Goal: Information Seeking & Learning: Check status

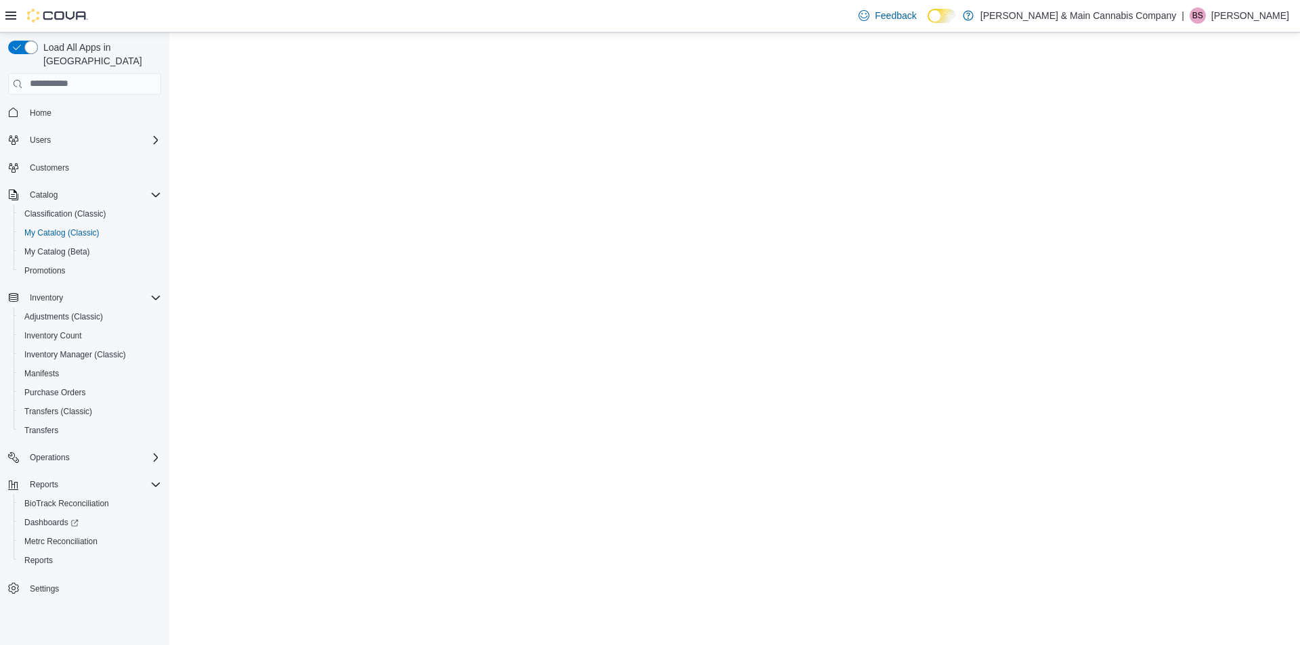
select select "**********"
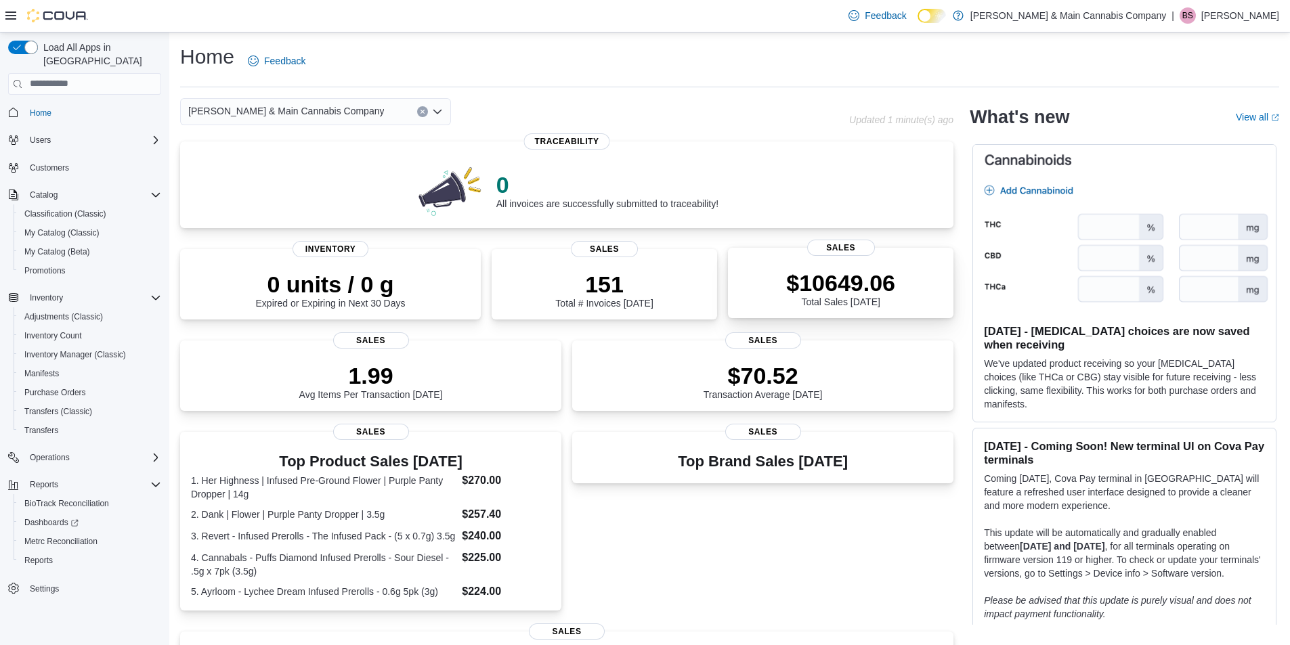
click at [848, 292] on p "$10649.06" at bounding box center [840, 283] width 109 height 27
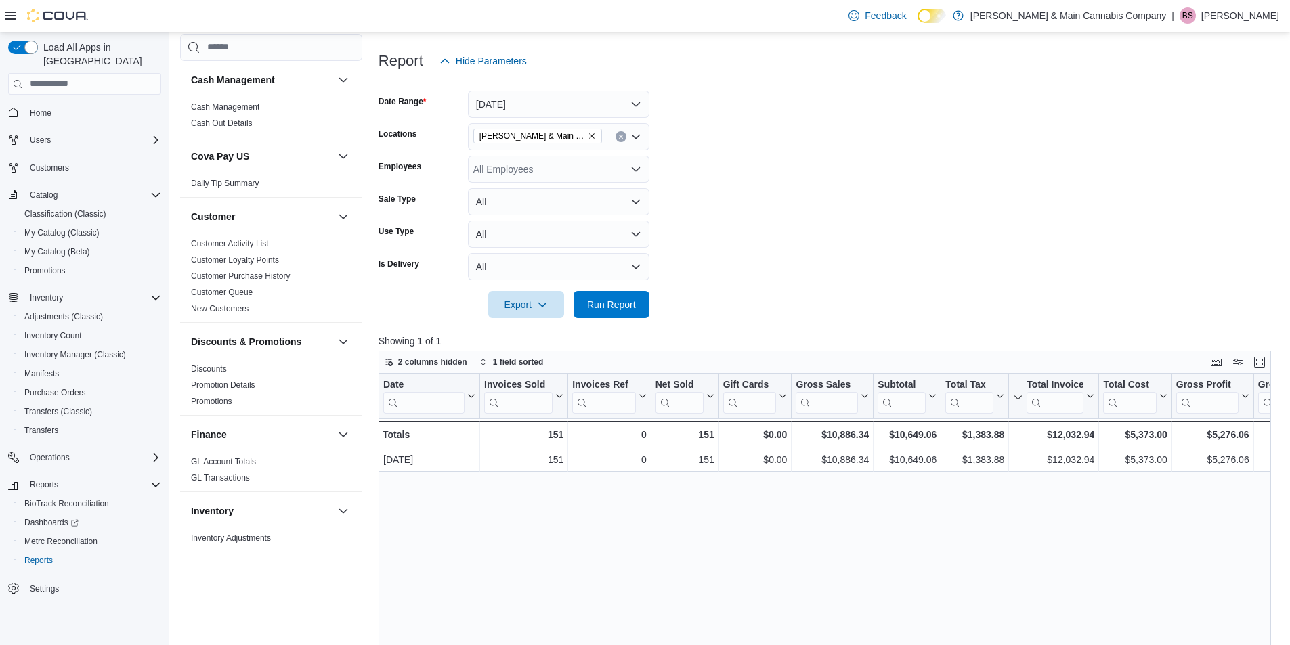
scroll to position [169, 0]
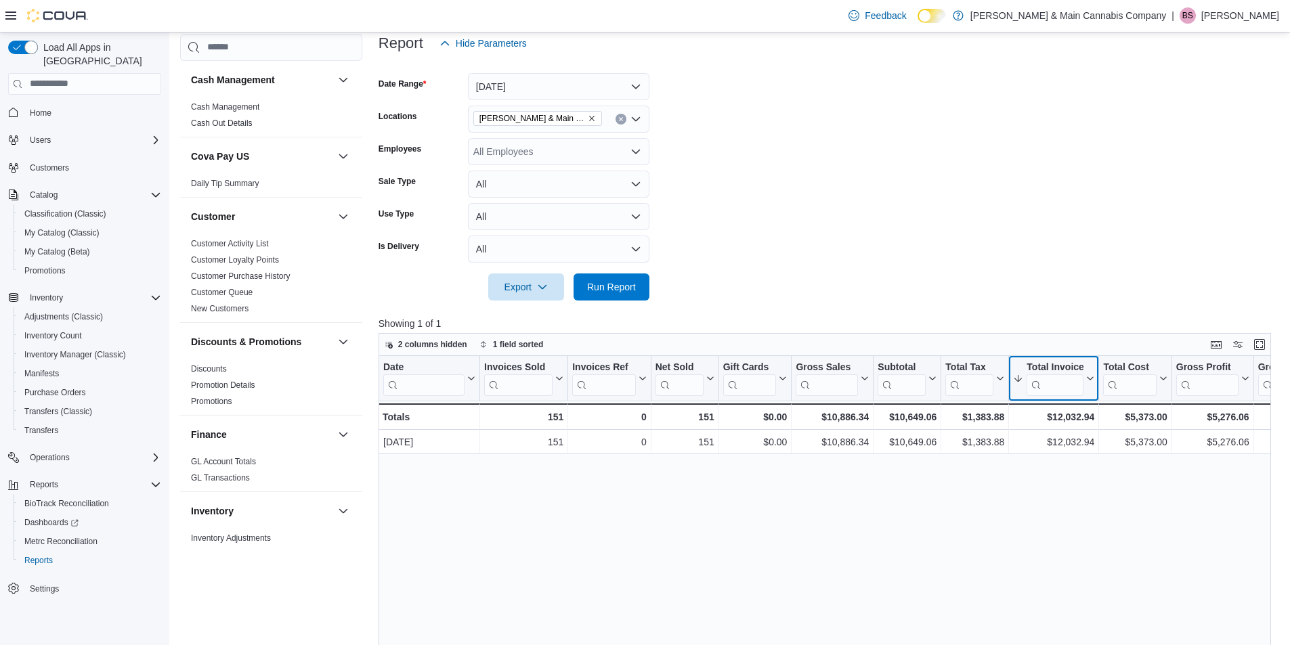
click at [1092, 380] on icon at bounding box center [1088, 378] width 11 height 8
click at [1079, 450] on span "Sort High-Low" at bounding box center [1062, 446] width 51 height 11
click at [638, 87] on button "[DATE]" at bounding box center [558, 86] width 181 height 27
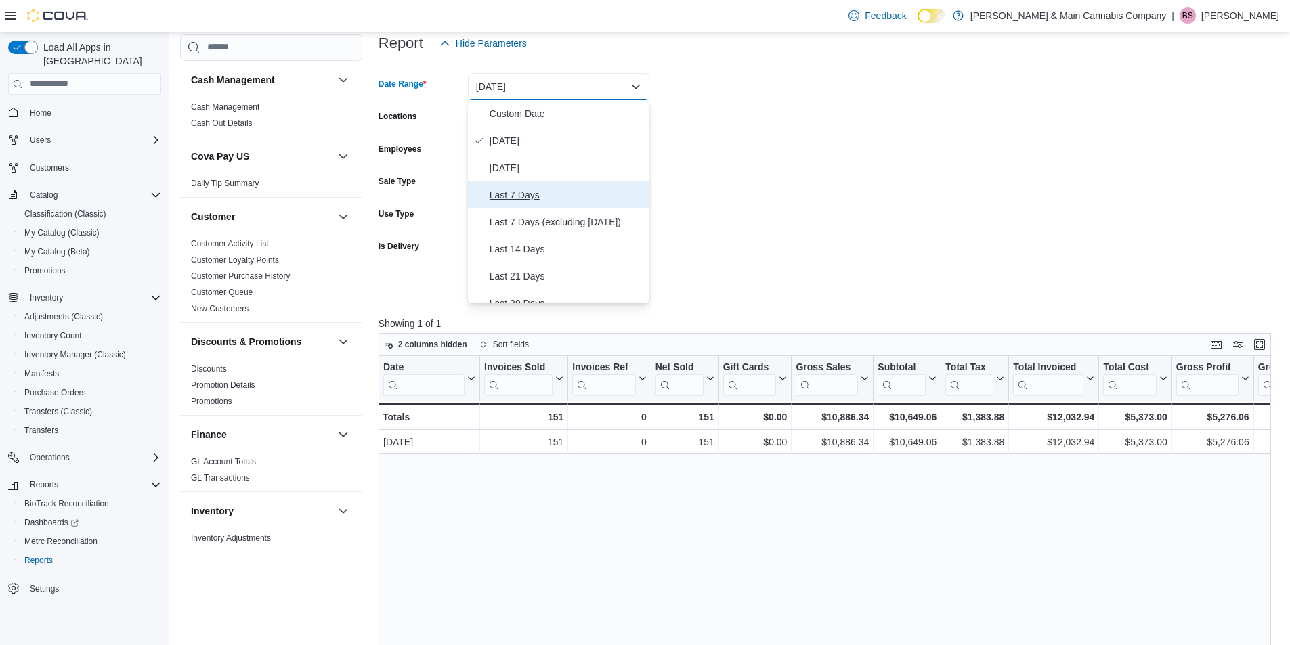
drag, startPoint x: 642, startPoint y: 186, endPoint x: 644, endPoint y: 199, distance: 13.7
click at [644, 199] on div "Custom Date [DATE] [DATE] Last 7 Days Last 7 Days (excluding [DATE]) Last 14 Da…" at bounding box center [558, 201] width 181 height 203
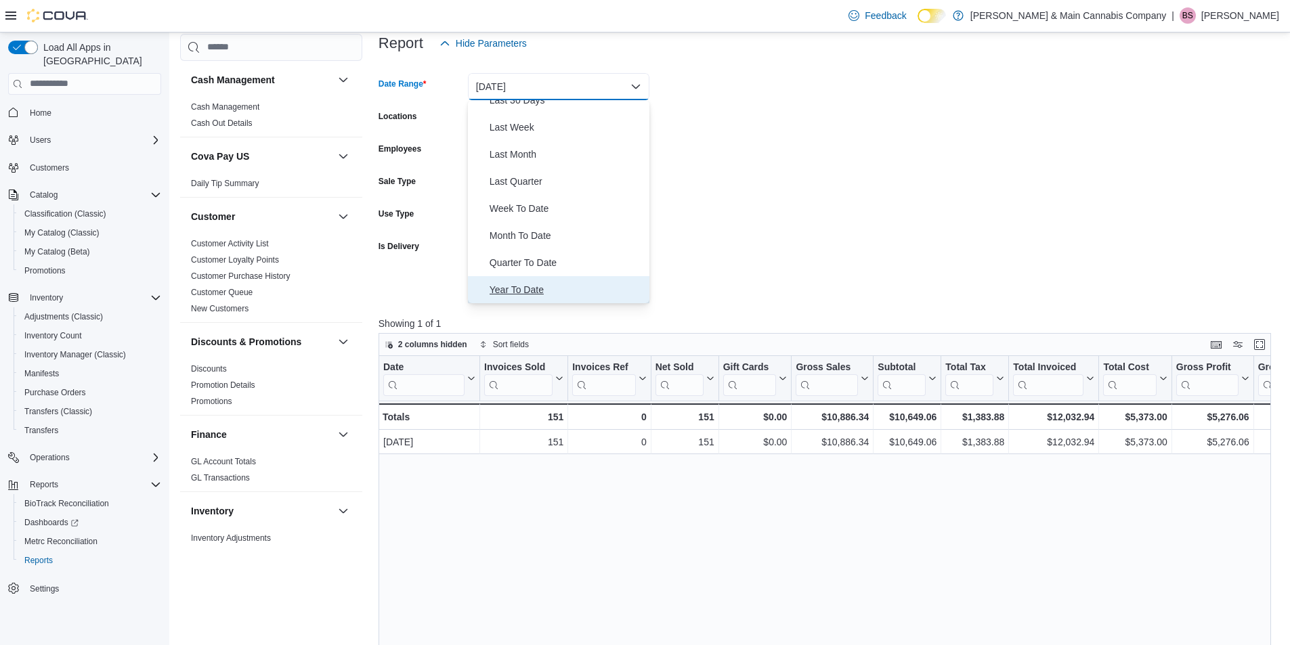
click at [533, 290] on span "Year To Date" at bounding box center [567, 290] width 154 height 16
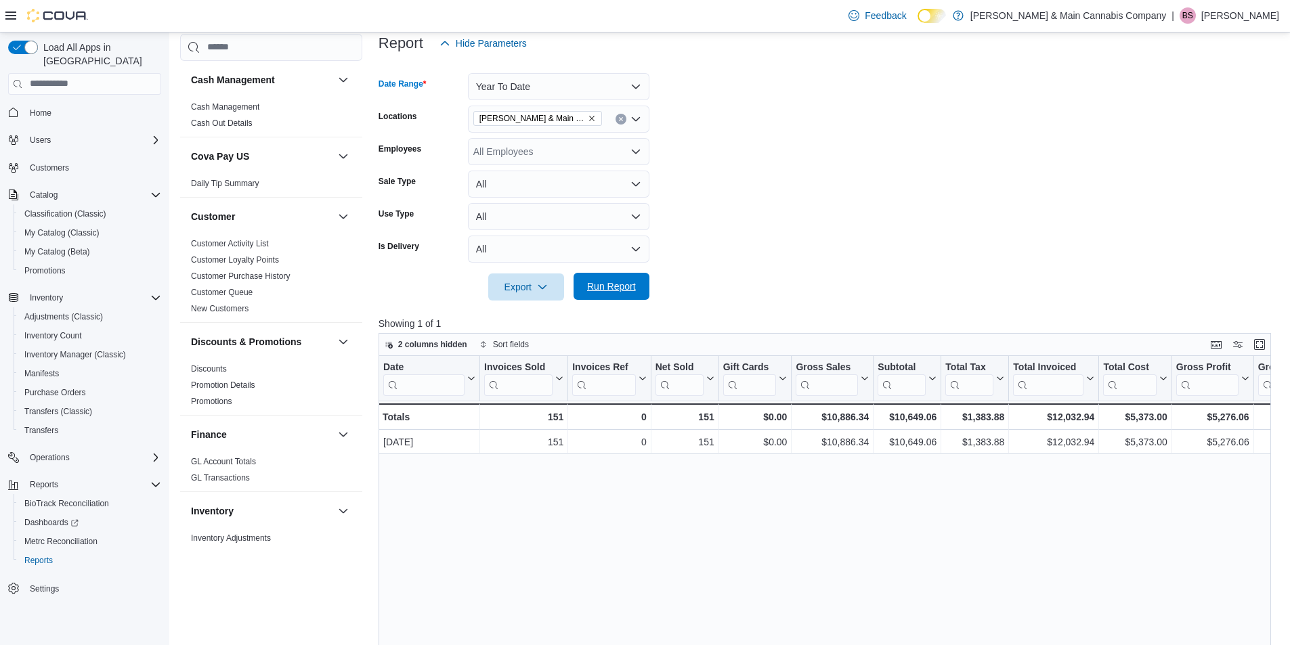
click at [607, 289] on span "Run Report" at bounding box center [611, 287] width 49 height 14
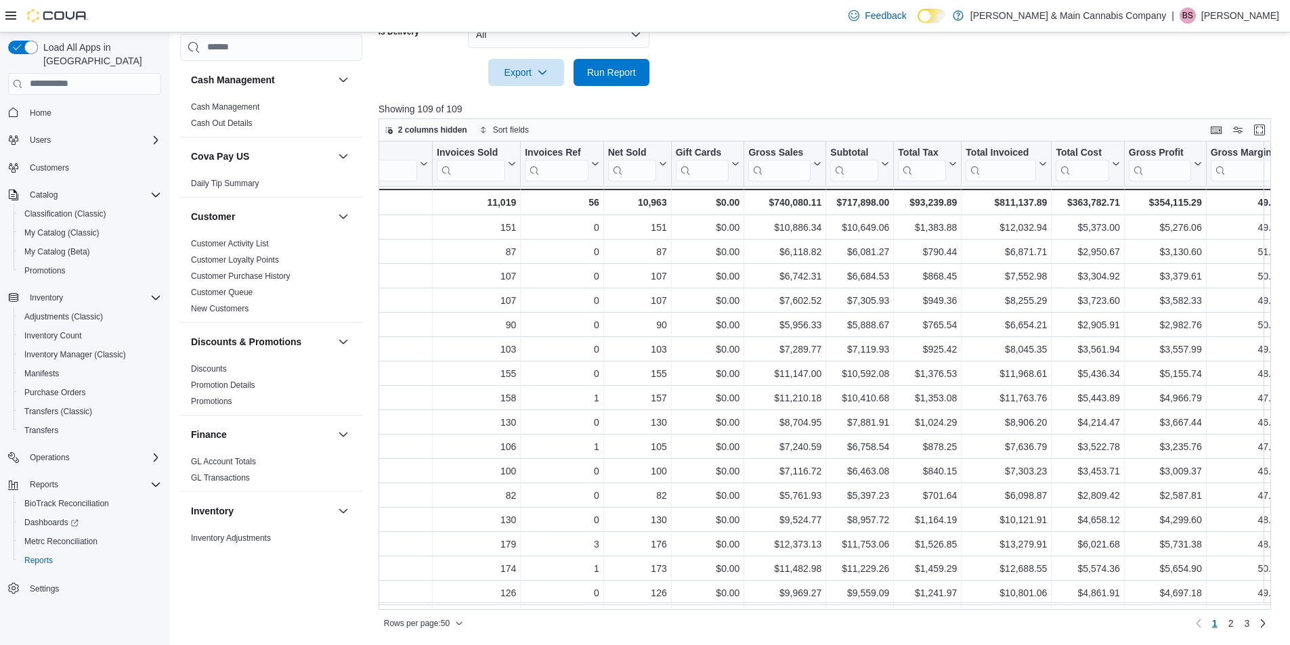
scroll to position [0, 89]
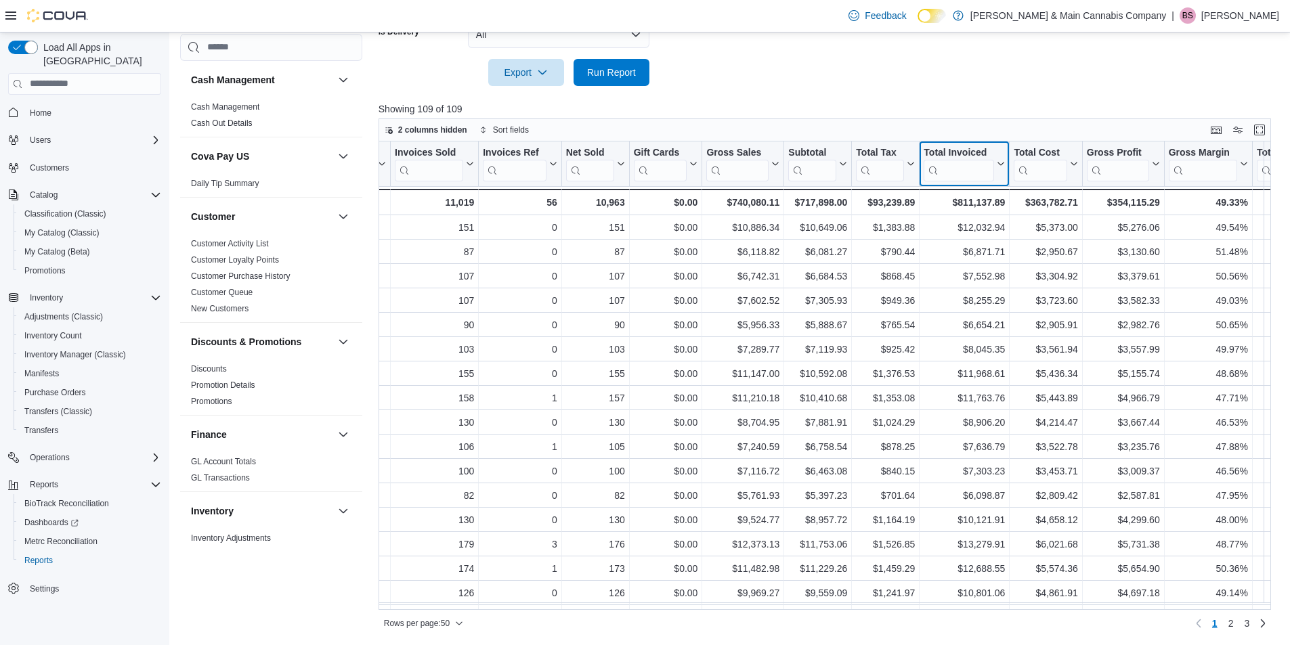
click at [1002, 166] on icon at bounding box center [999, 164] width 11 height 8
click at [990, 232] on span "Sort High-Low" at bounding box center [973, 231] width 51 height 11
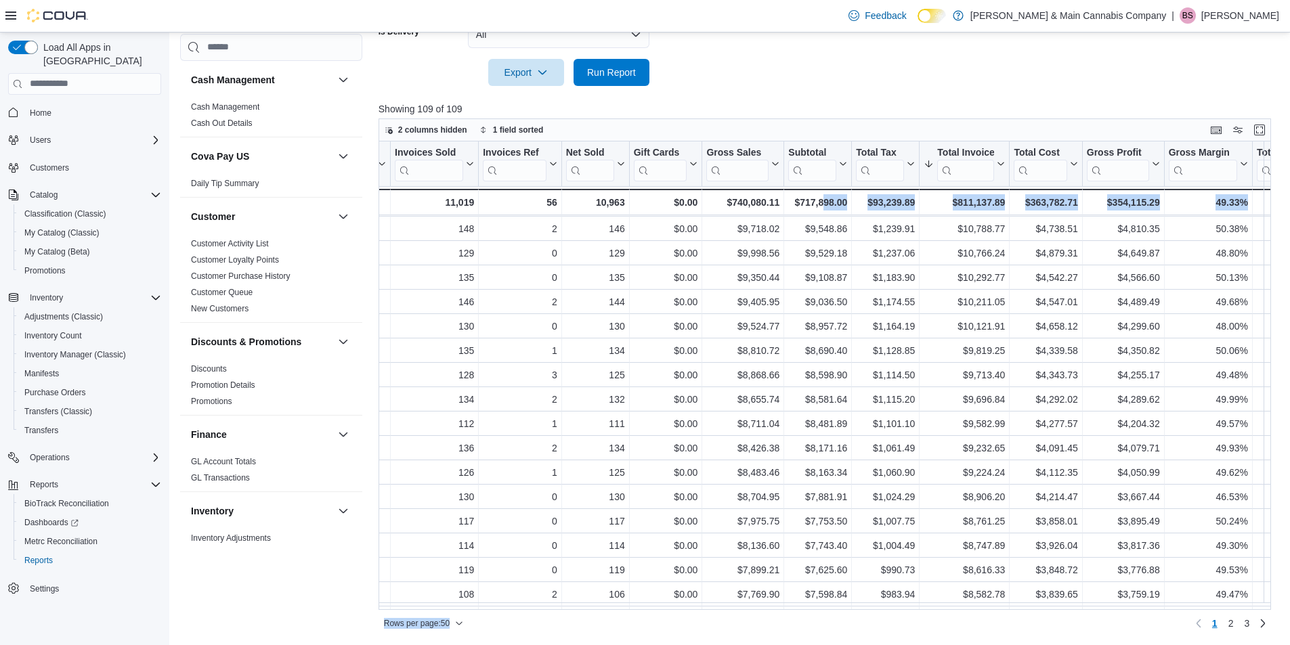
drag, startPoint x: 808, startPoint y: 610, endPoint x: 825, endPoint y: 607, distance: 17.9
click at [825, 607] on div "2 columns hidden 1 field sorted Date Click to view column header actions Invoic…" at bounding box center [825, 377] width 892 height 516
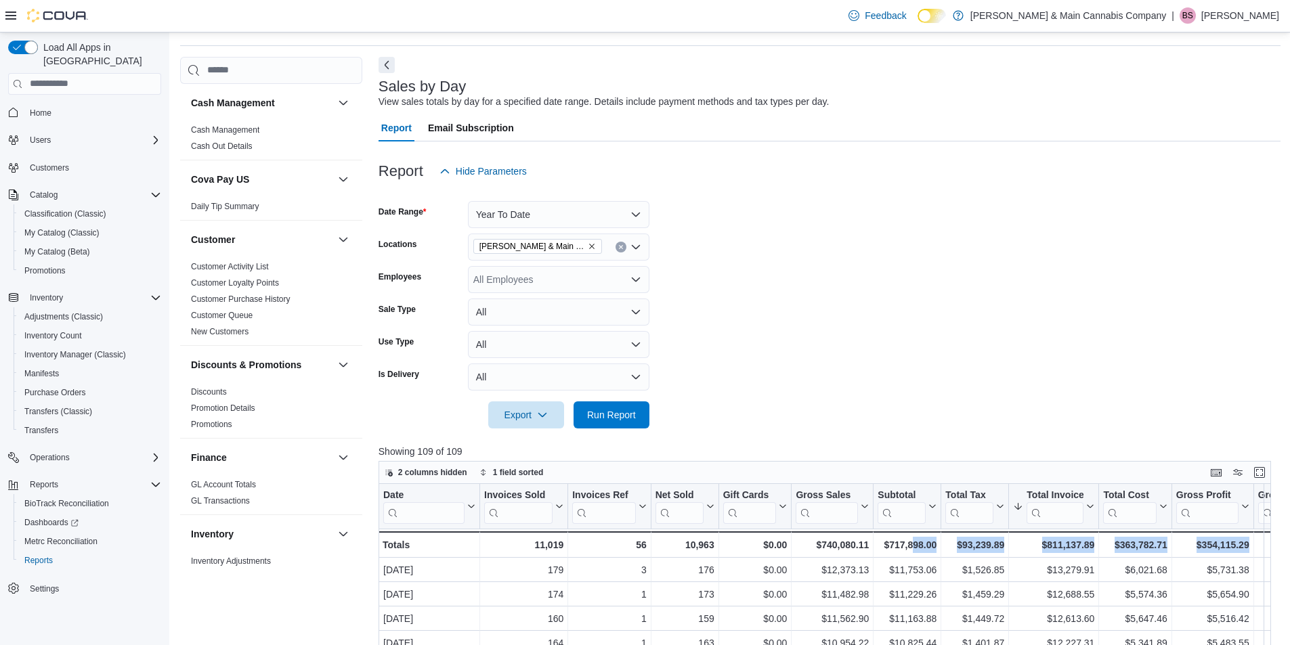
scroll to position [0, 0]
